Goal: Information Seeking & Learning: Check status

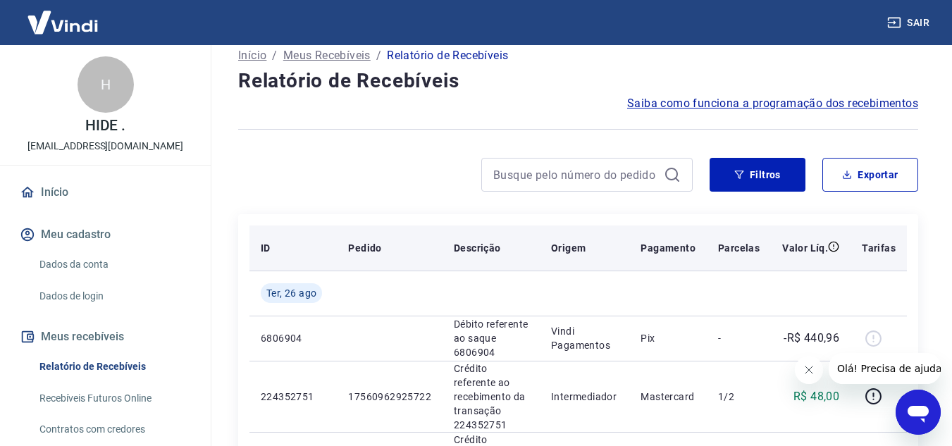
scroll to position [8, 0]
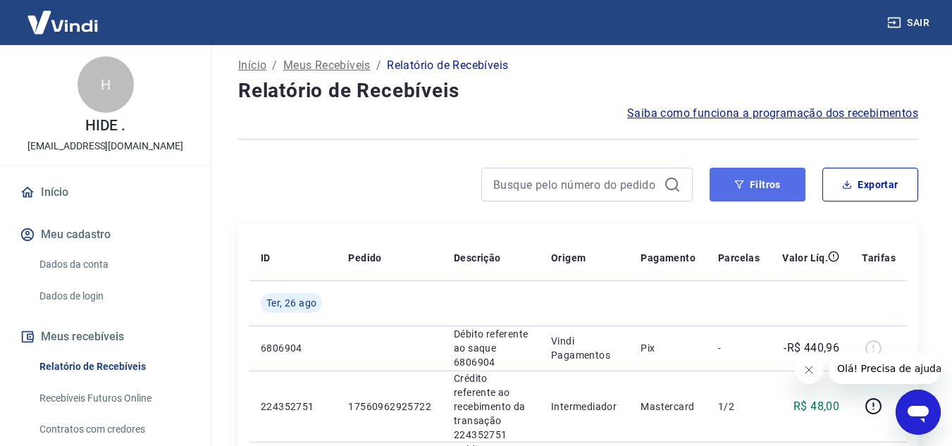
click at [761, 200] on button "Filtros" at bounding box center [758, 185] width 96 height 34
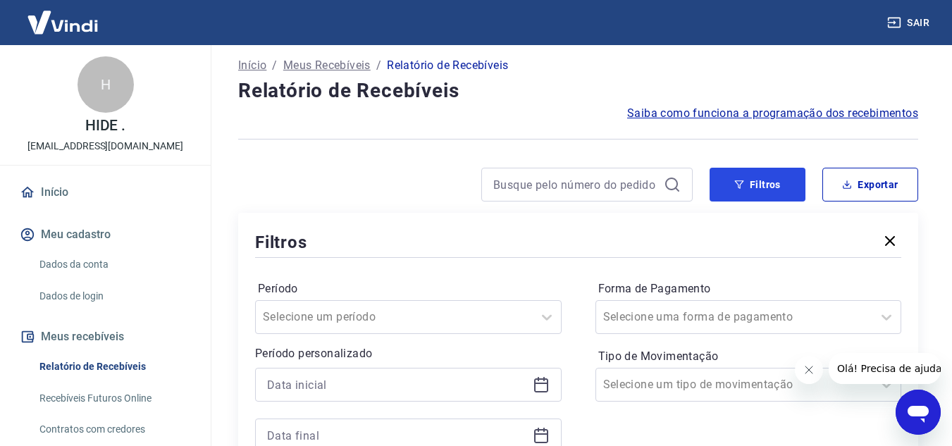
scroll to position [102, 0]
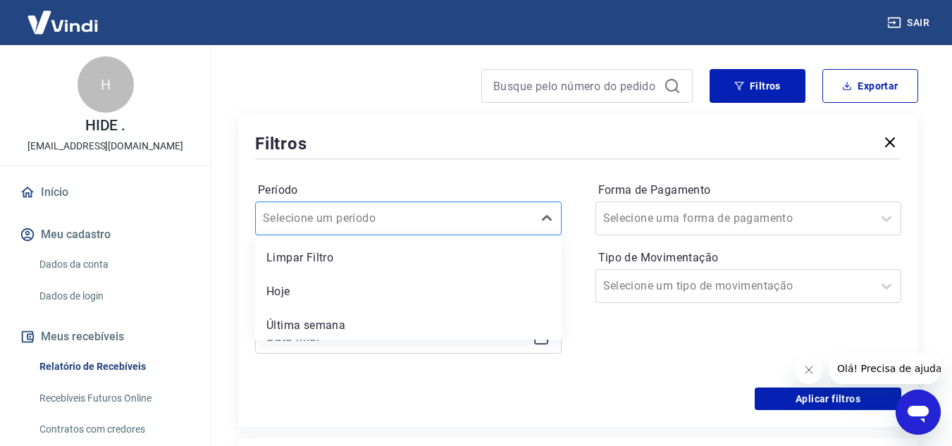
click at [379, 226] on input "Período" at bounding box center [334, 218] width 142 height 17
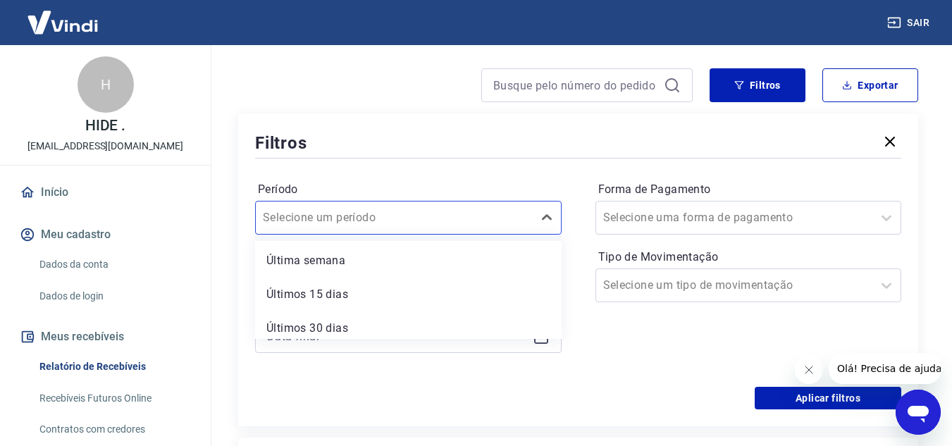
scroll to position [138, 0]
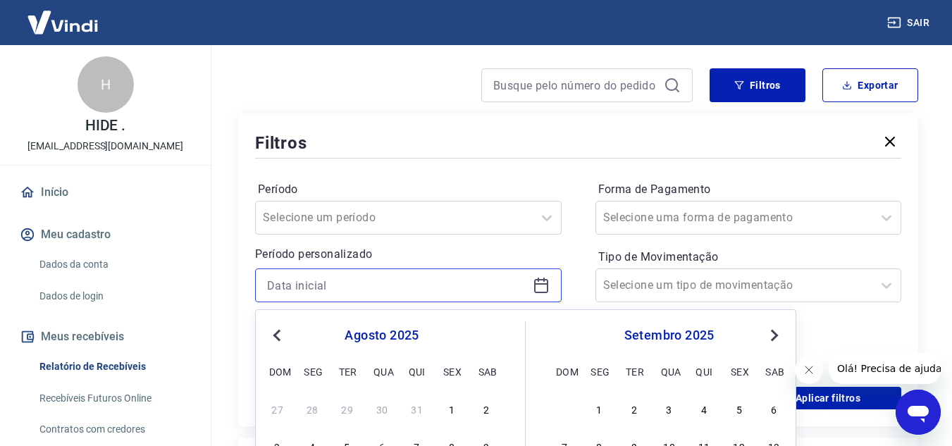
click at [342, 281] on input at bounding box center [397, 285] width 260 height 21
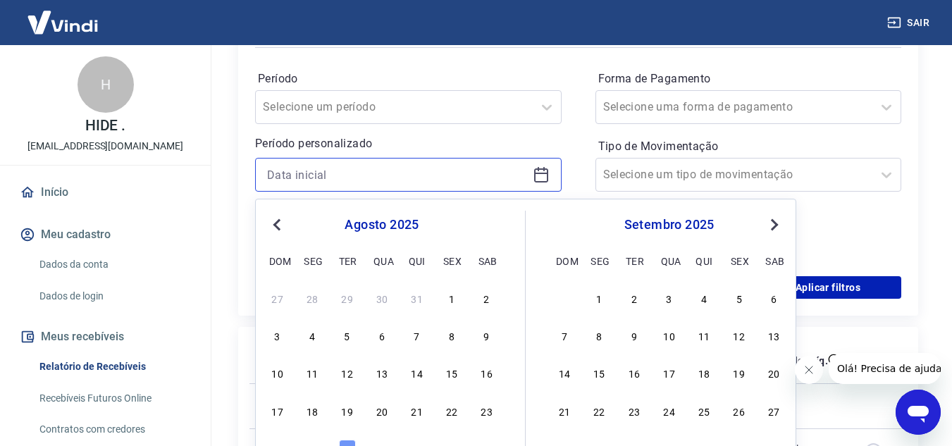
scroll to position [220, 0]
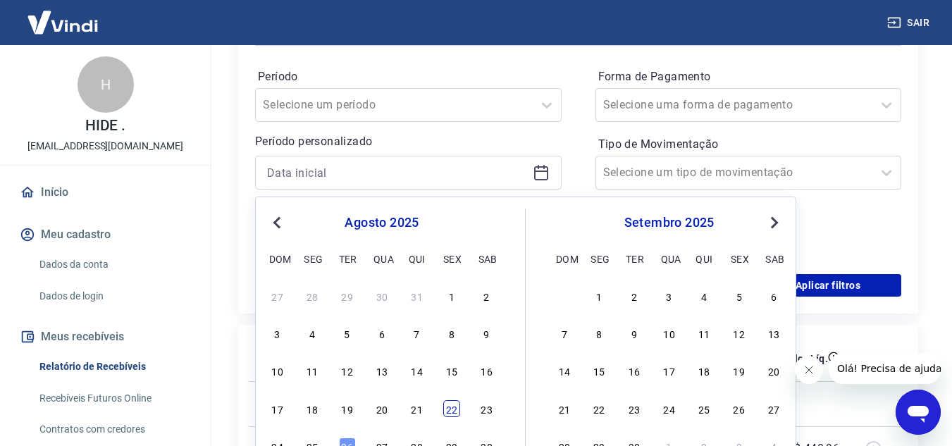
click at [451, 412] on div "22" at bounding box center [451, 408] width 17 height 17
type input "[DATE]"
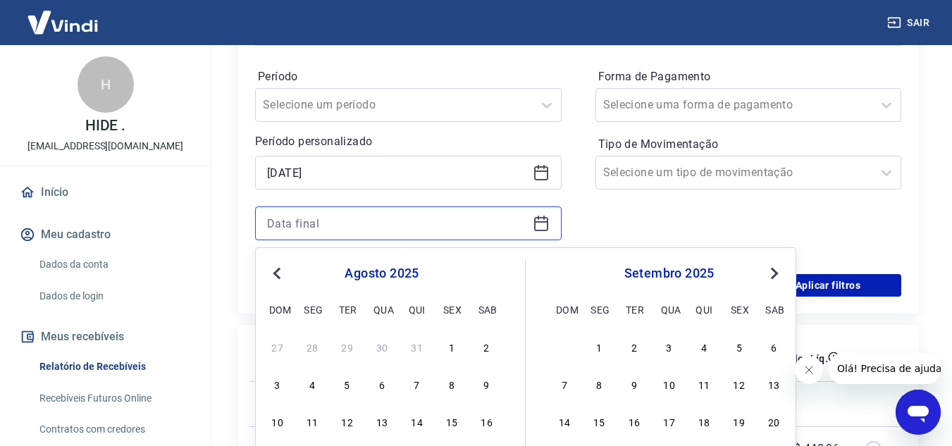
click at [432, 225] on input at bounding box center [397, 223] width 260 height 21
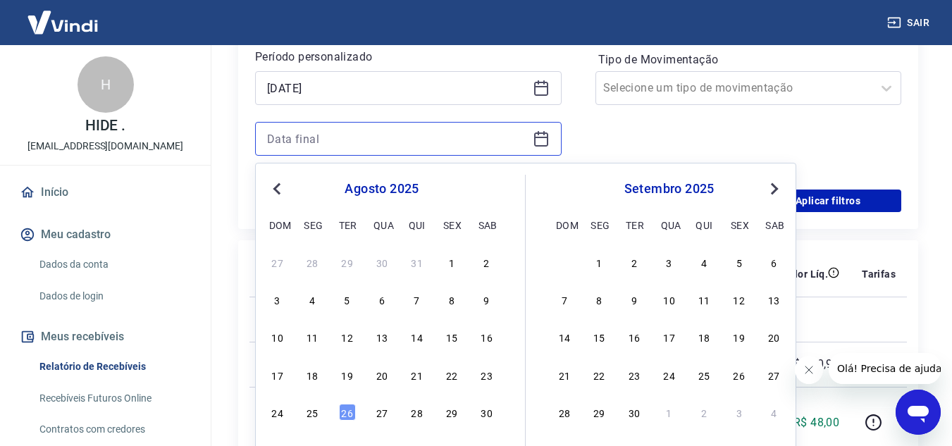
scroll to position [314, 0]
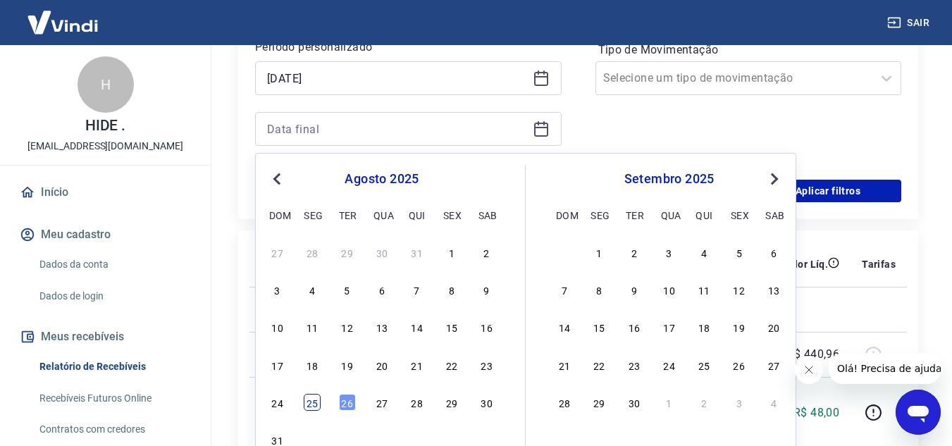
click at [305, 406] on div "25" at bounding box center [312, 402] width 17 height 17
type input "[DATE]"
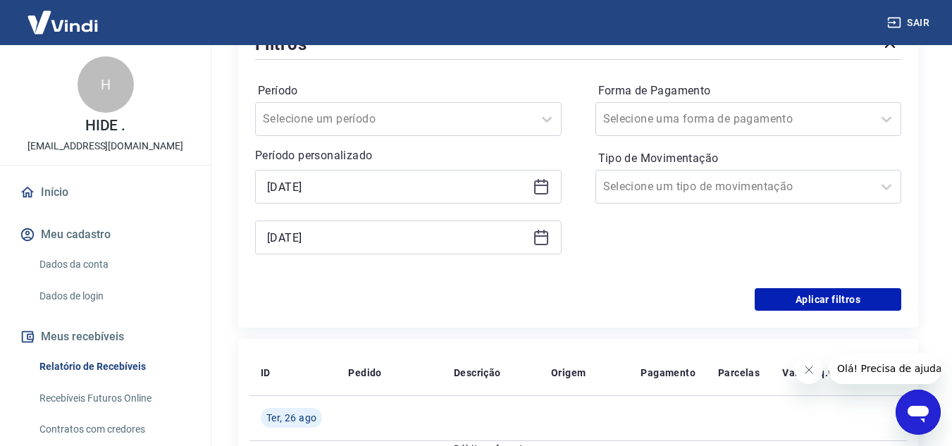
scroll to position [205, 0]
click at [666, 114] on input "Forma de Pagamento" at bounding box center [674, 119] width 142 height 17
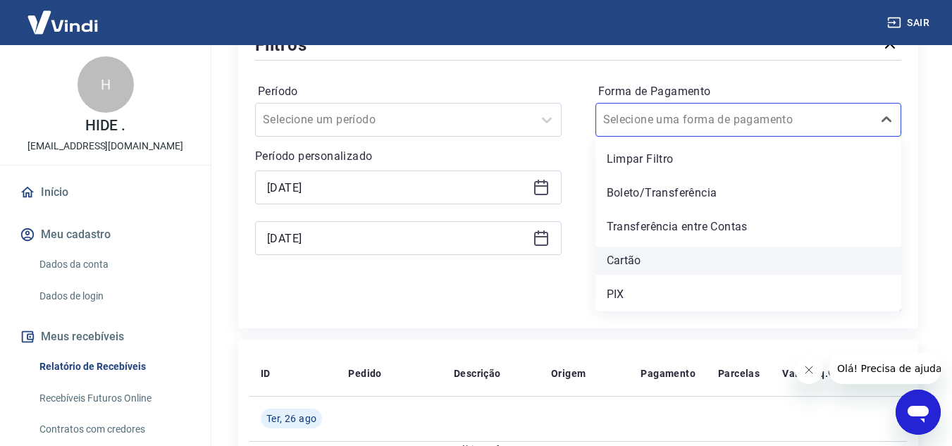
click at [673, 269] on div "Cartão" at bounding box center [749, 261] width 307 height 28
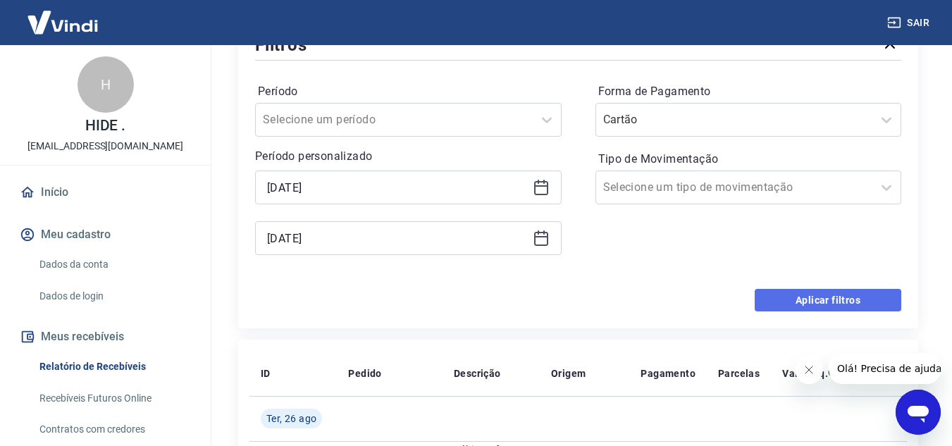
click at [806, 300] on button "Aplicar filtros" at bounding box center [828, 300] width 147 height 23
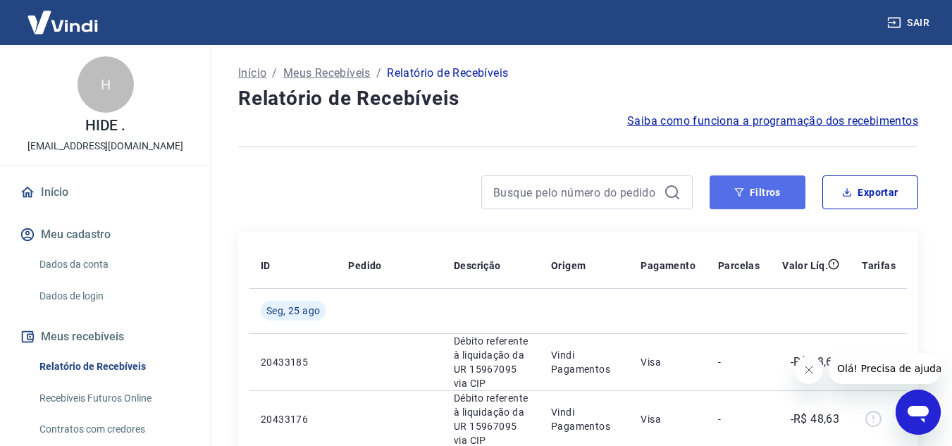
click at [737, 185] on button "Filtros" at bounding box center [758, 193] width 96 height 34
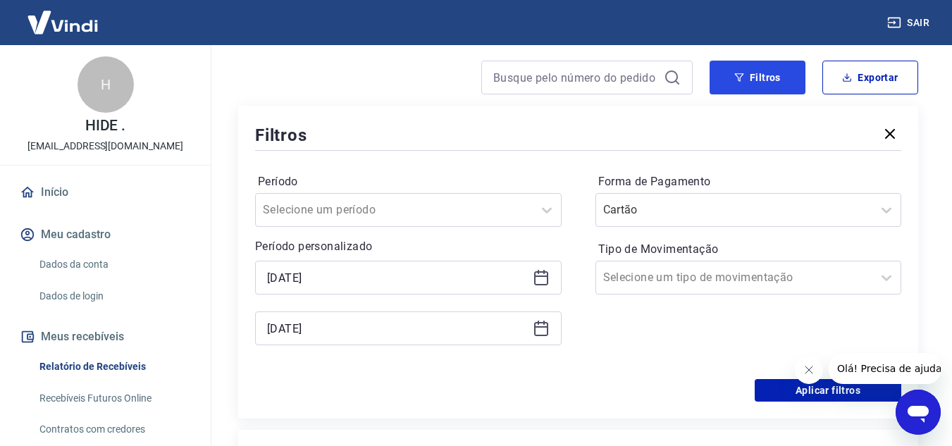
scroll to position [116, 0]
click at [537, 274] on icon at bounding box center [541, 277] width 17 height 17
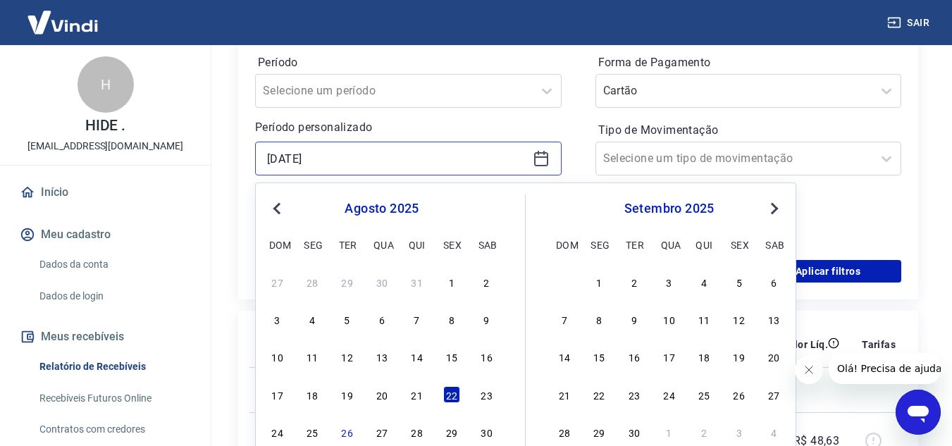
scroll to position [235, 0]
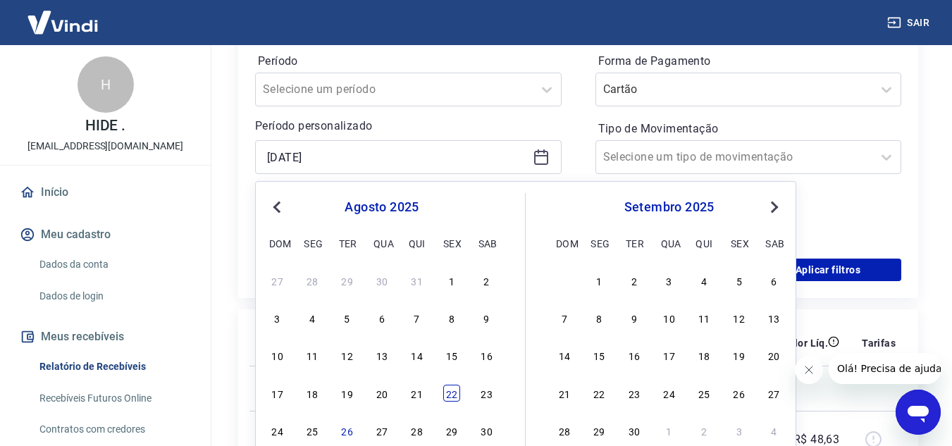
click at [448, 391] on div "22" at bounding box center [451, 393] width 17 height 17
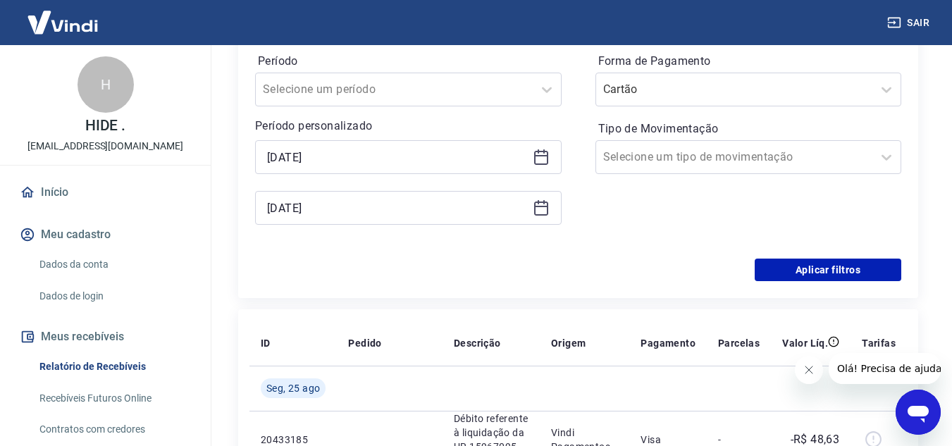
click at [544, 207] on icon at bounding box center [541, 206] width 14 height 1
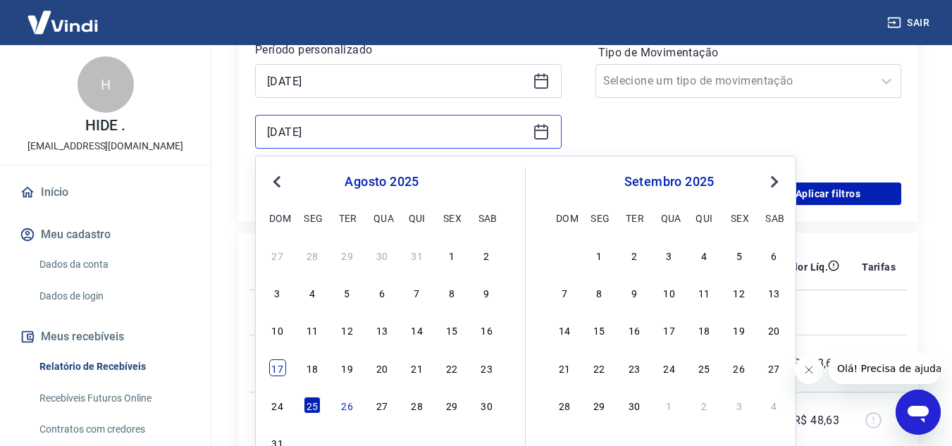
scroll to position [314, 0]
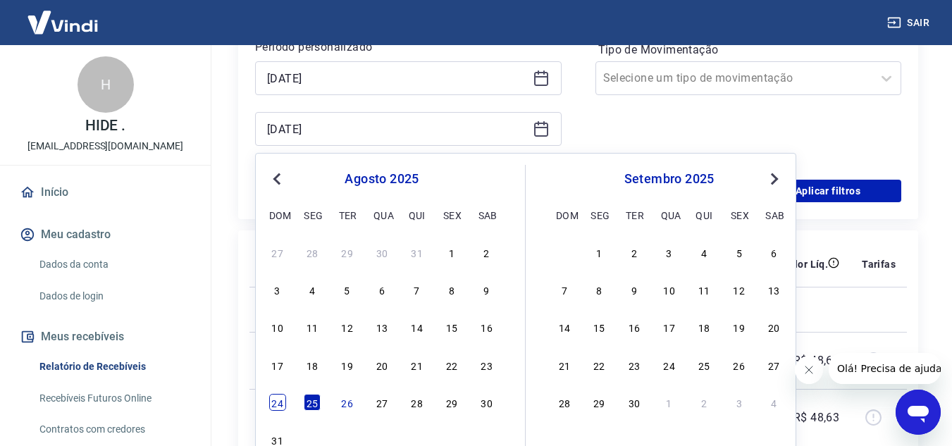
click at [278, 400] on div "24" at bounding box center [277, 402] width 17 height 17
type input "[DATE]"
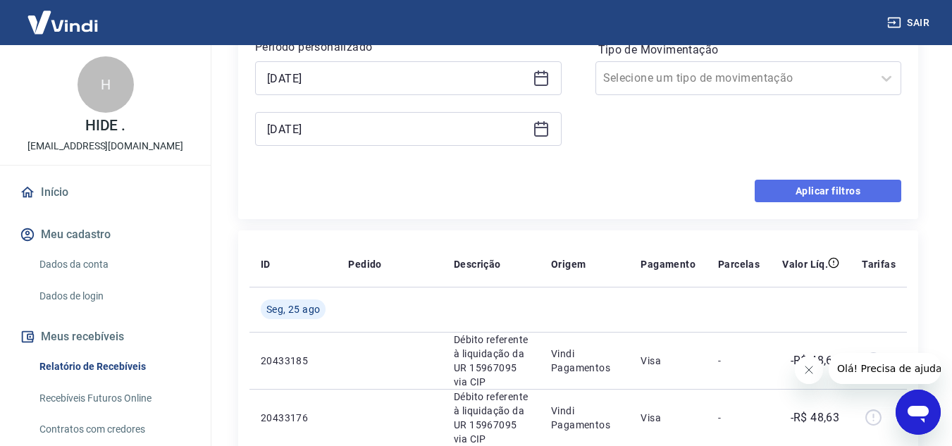
click at [822, 180] on button "Aplicar filtros" at bounding box center [828, 191] width 147 height 23
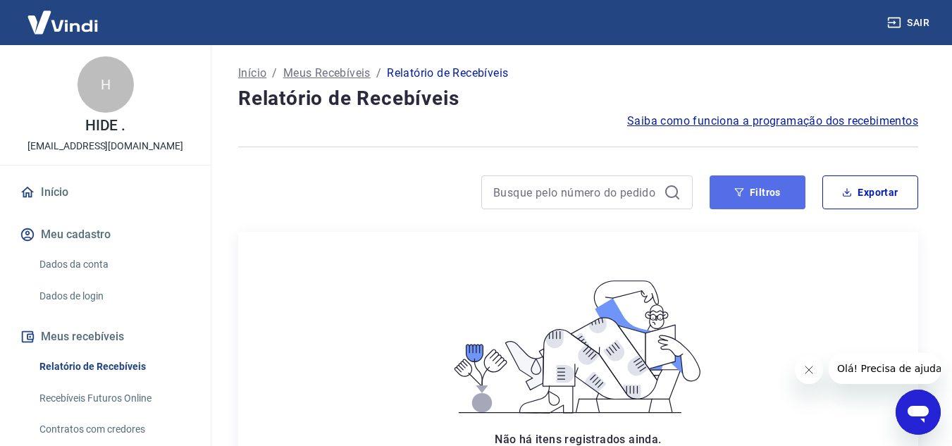
click at [714, 196] on button "Filtros" at bounding box center [758, 193] width 96 height 34
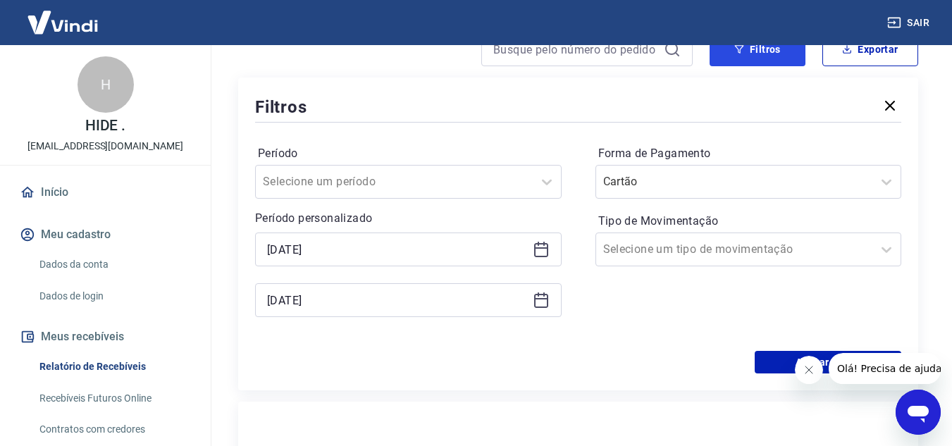
scroll to position [144, 0]
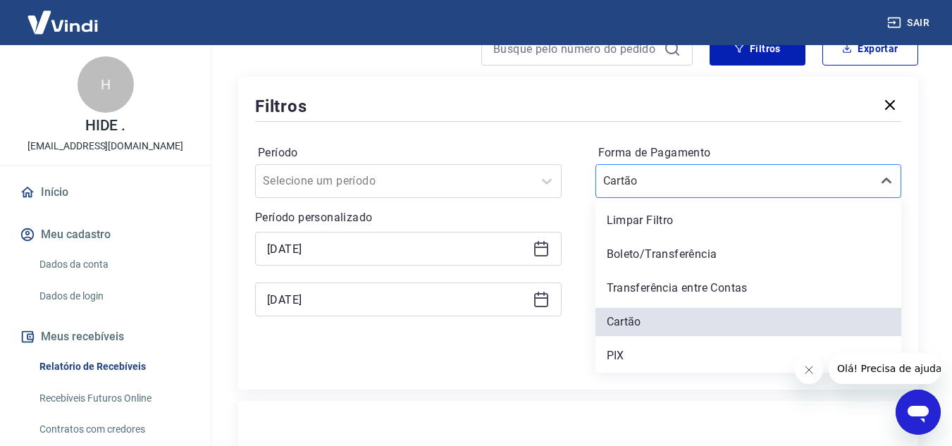
click at [658, 173] on input "Forma de Pagamento" at bounding box center [674, 181] width 142 height 17
click at [730, 345] on div "PIX" at bounding box center [749, 356] width 307 height 28
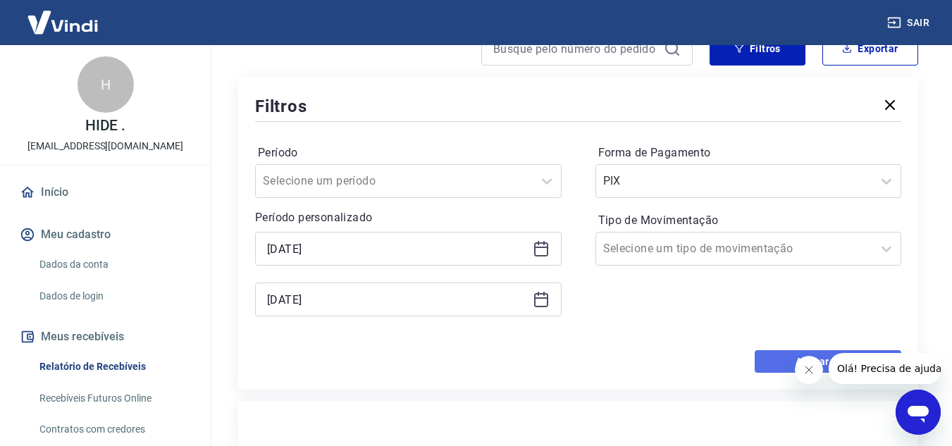
click at [773, 358] on button "Aplicar filtros" at bounding box center [828, 361] width 147 height 23
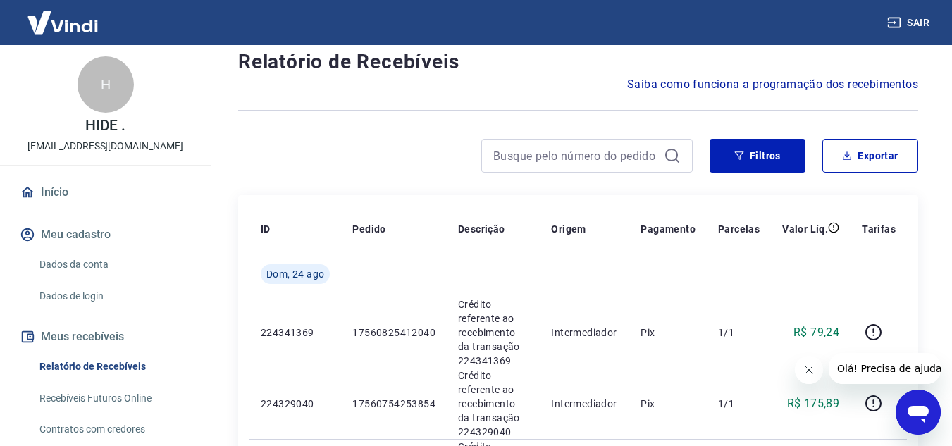
scroll to position [36, 0]
click at [759, 165] on button "Filtros" at bounding box center [758, 157] width 96 height 34
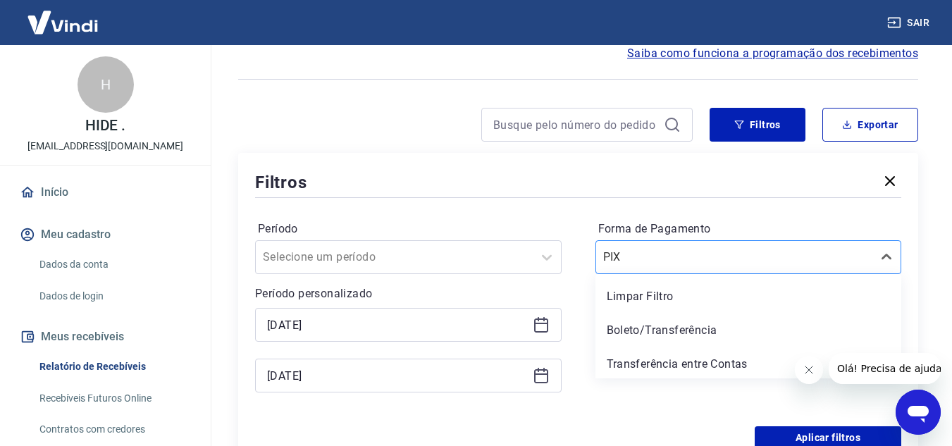
click at [669, 274] on div "option Limpar Filtro focused, 1 of 5. 5 results available. Use Up and Down to c…" at bounding box center [749, 257] width 307 height 34
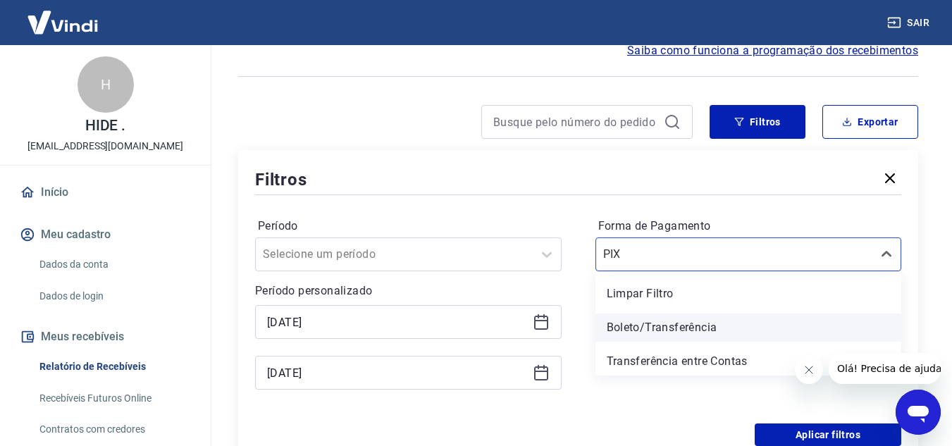
click at [666, 319] on div "Boleto/Transferência" at bounding box center [749, 328] width 307 height 28
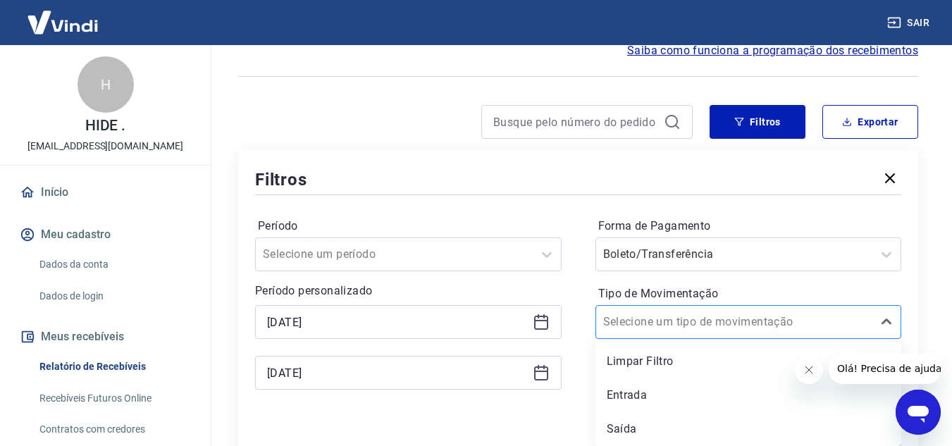
click at [654, 321] on input "Tipo de Movimentação" at bounding box center [674, 322] width 142 height 17
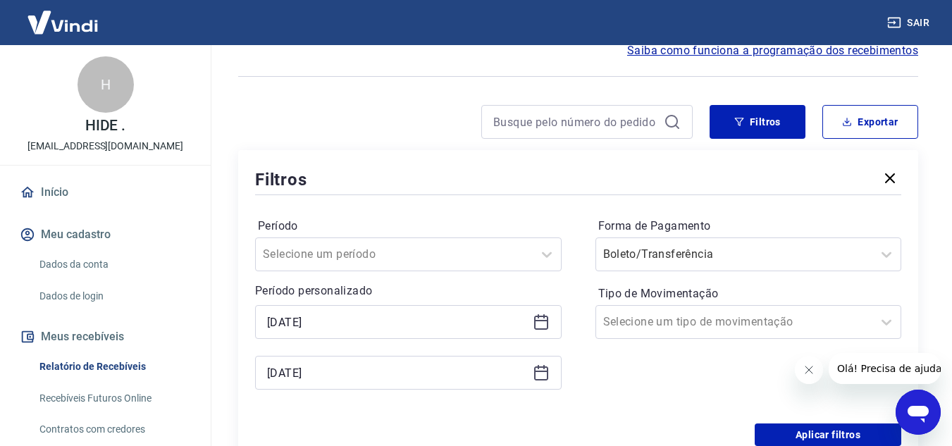
click at [580, 295] on div "Período Selecione um período Período personalizado [DATE] [DATE] Forma de Pagam…" at bounding box center [578, 311] width 646 height 226
click at [818, 435] on button "Aplicar filtros" at bounding box center [828, 435] width 147 height 23
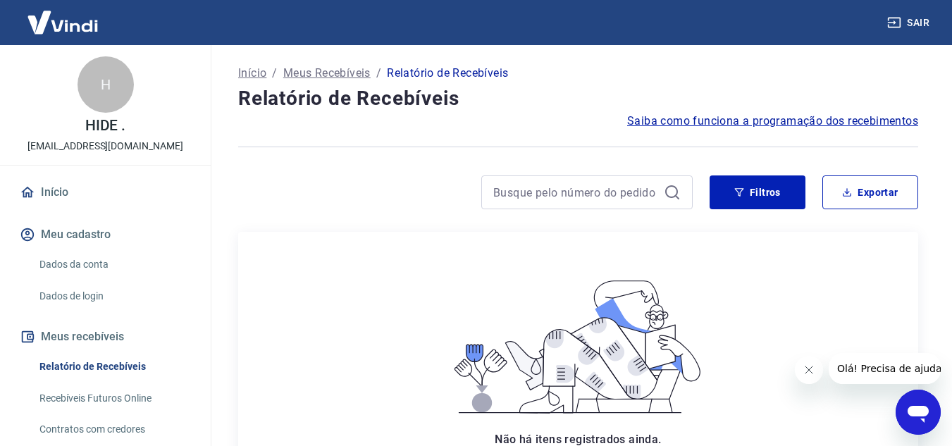
click at [639, 178] on div at bounding box center [588, 193] width 212 height 34
click at [725, 194] on button "Filtros" at bounding box center [758, 193] width 96 height 34
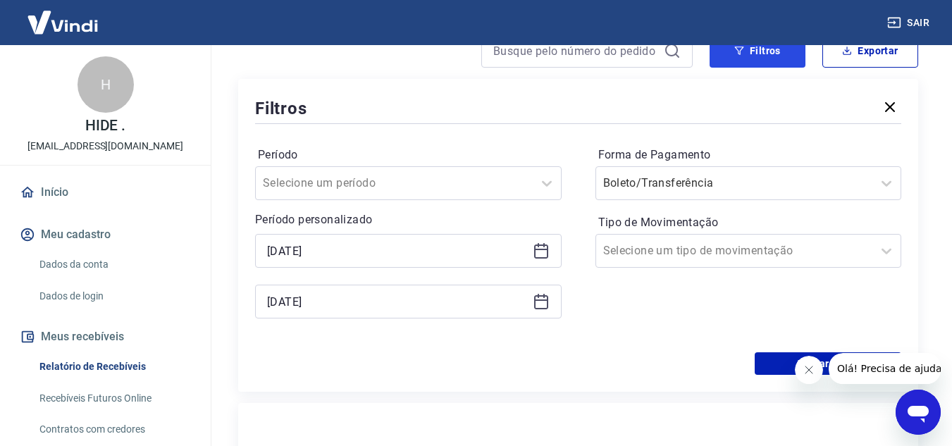
scroll to position [142, 0]
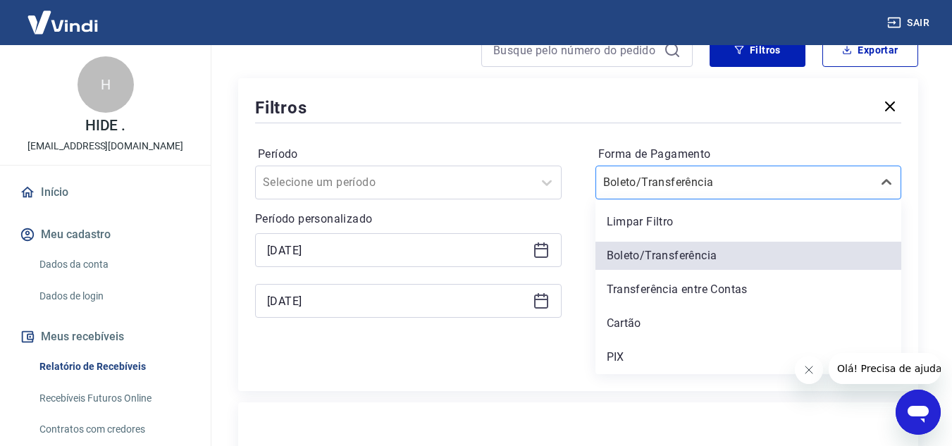
click at [661, 183] on input "Forma de Pagamento" at bounding box center [674, 182] width 142 height 17
click at [644, 315] on div "Cartão" at bounding box center [749, 324] width 307 height 28
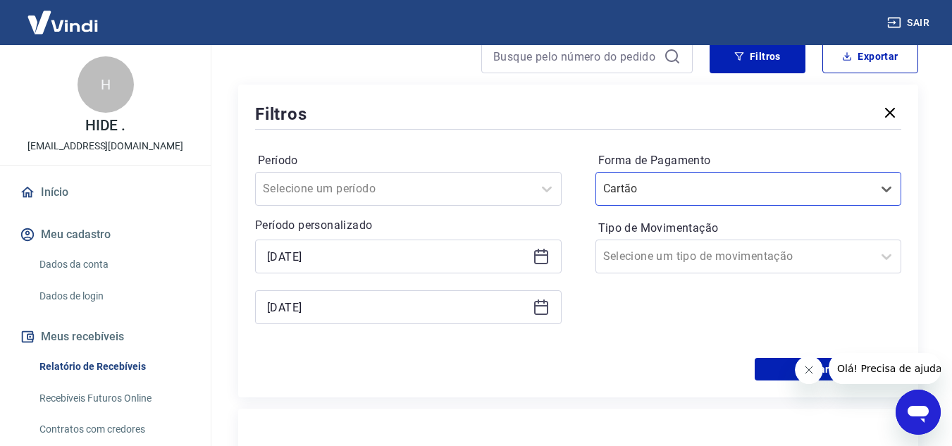
scroll to position [137, 0]
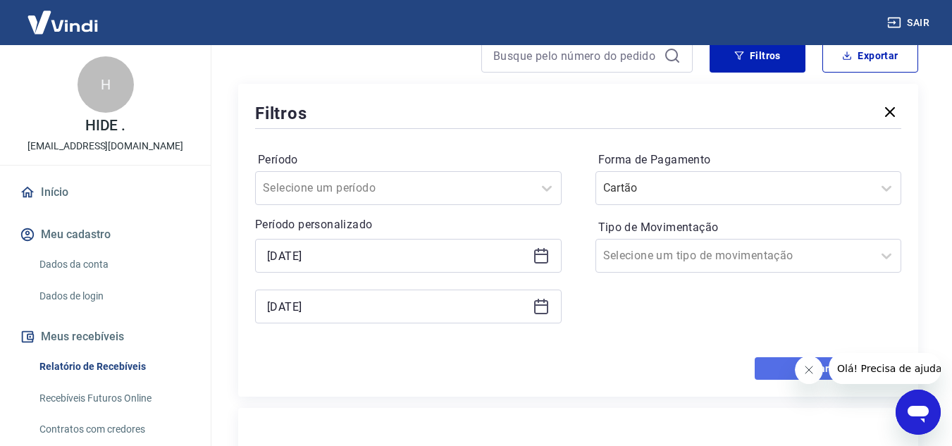
click at [783, 367] on button "Aplicar filtros" at bounding box center [828, 368] width 147 height 23
